Goal: Information Seeking & Learning: Learn about a topic

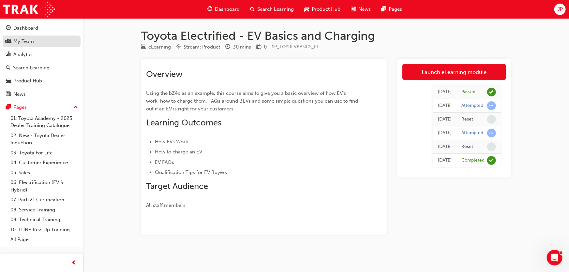
click at [33, 40] on div "My Team" at bounding box center [23, 42] width 21 height 8
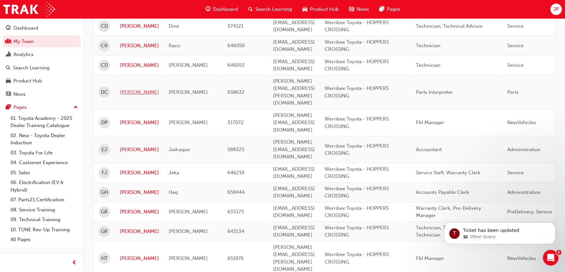
scroll to position [474, 0]
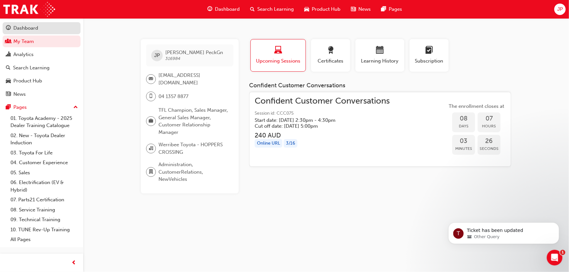
click at [27, 28] on div "Dashboard" at bounding box center [25, 28] width 25 height 8
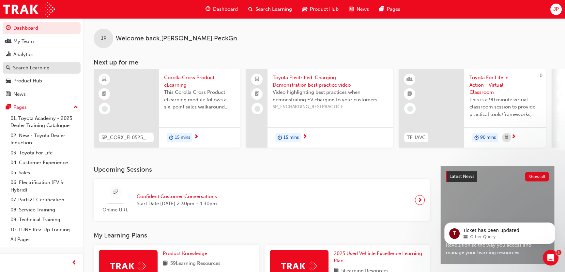
click at [40, 66] on div "Search Learning" at bounding box center [31, 68] width 37 height 8
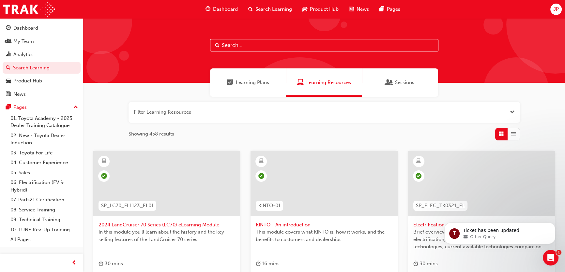
click at [227, 47] on input "text" at bounding box center [324, 45] width 228 height 12
type input "confident customer"
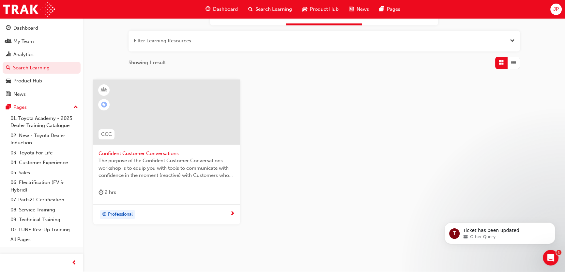
scroll to position [86, 0]
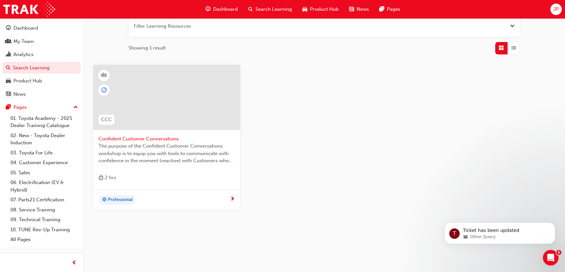
click at [138, 140] on span "Confident Customer Conversations" at bounding box center [166, 139] width 136 height 8
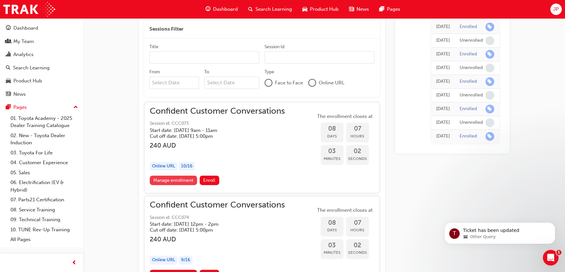
scroll to position [426, 0]
